Goal: Task Accomplishment & Management: Manage account settings

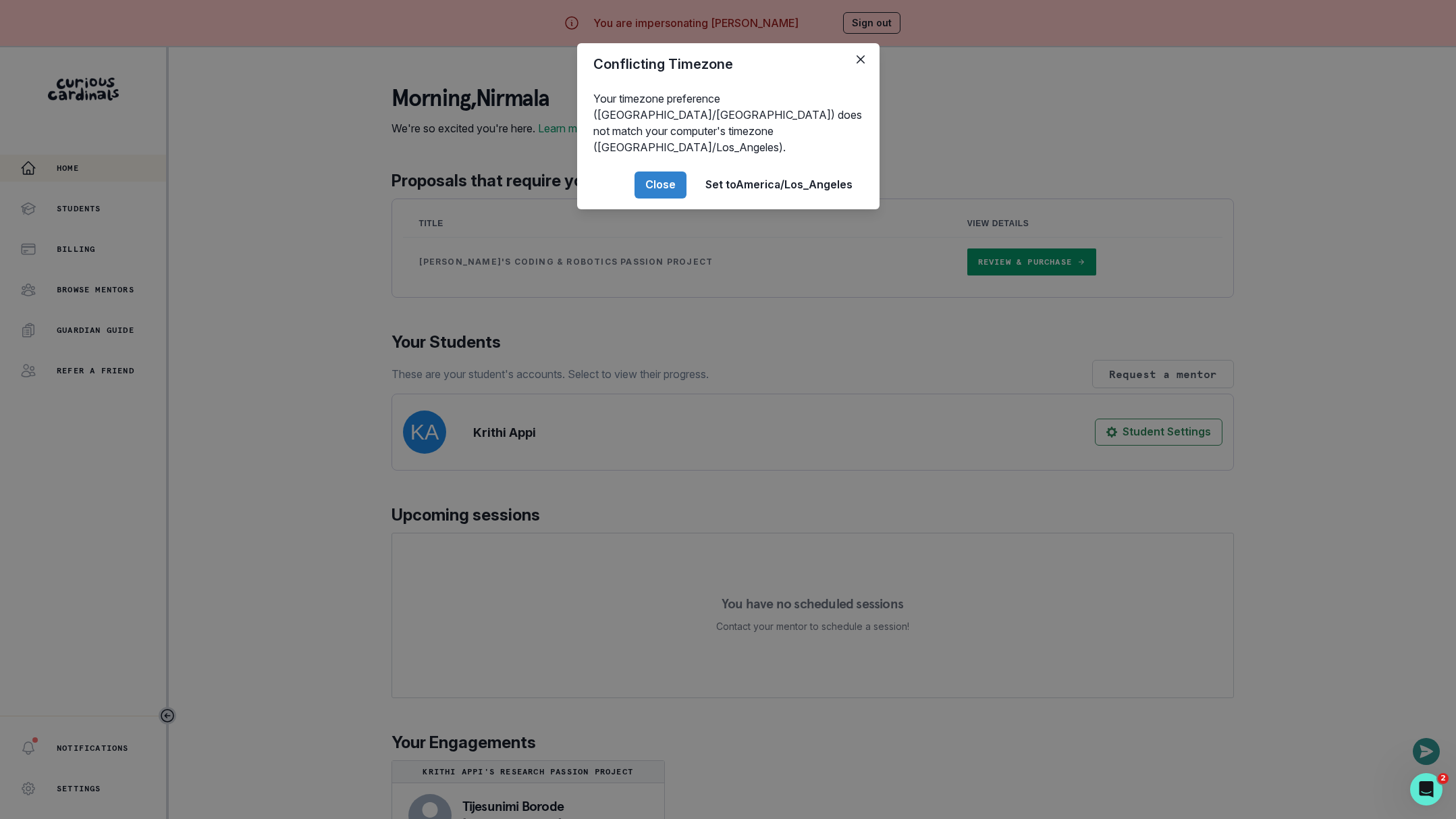
click at [331, 437] on div "Conflicting Timezone Your timezone preference (America/[GEOGRAPHIC_DATA]) does …" at bounding box center [728, 409] width 1456 height 819
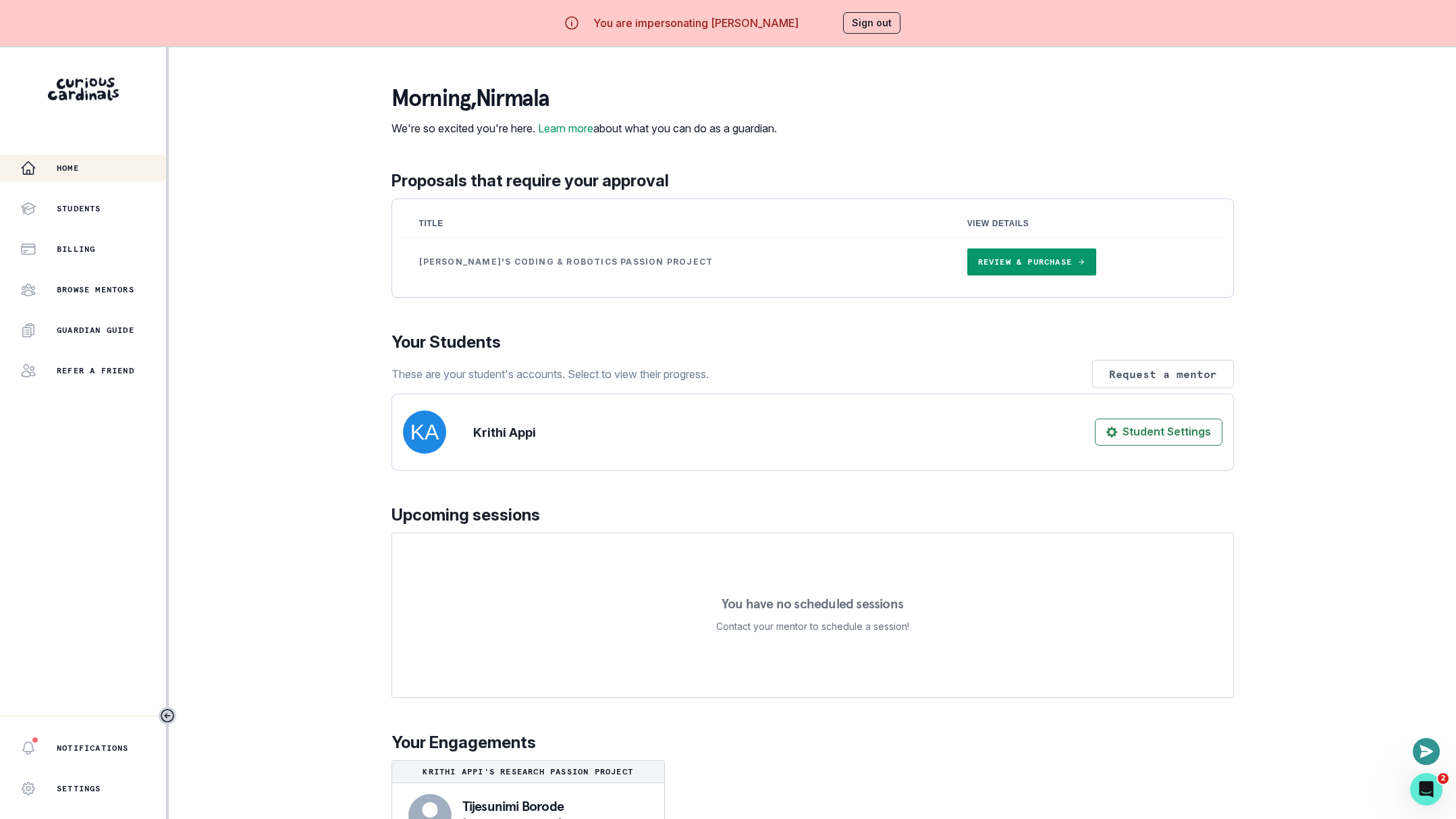
scroll to position [47, 0]
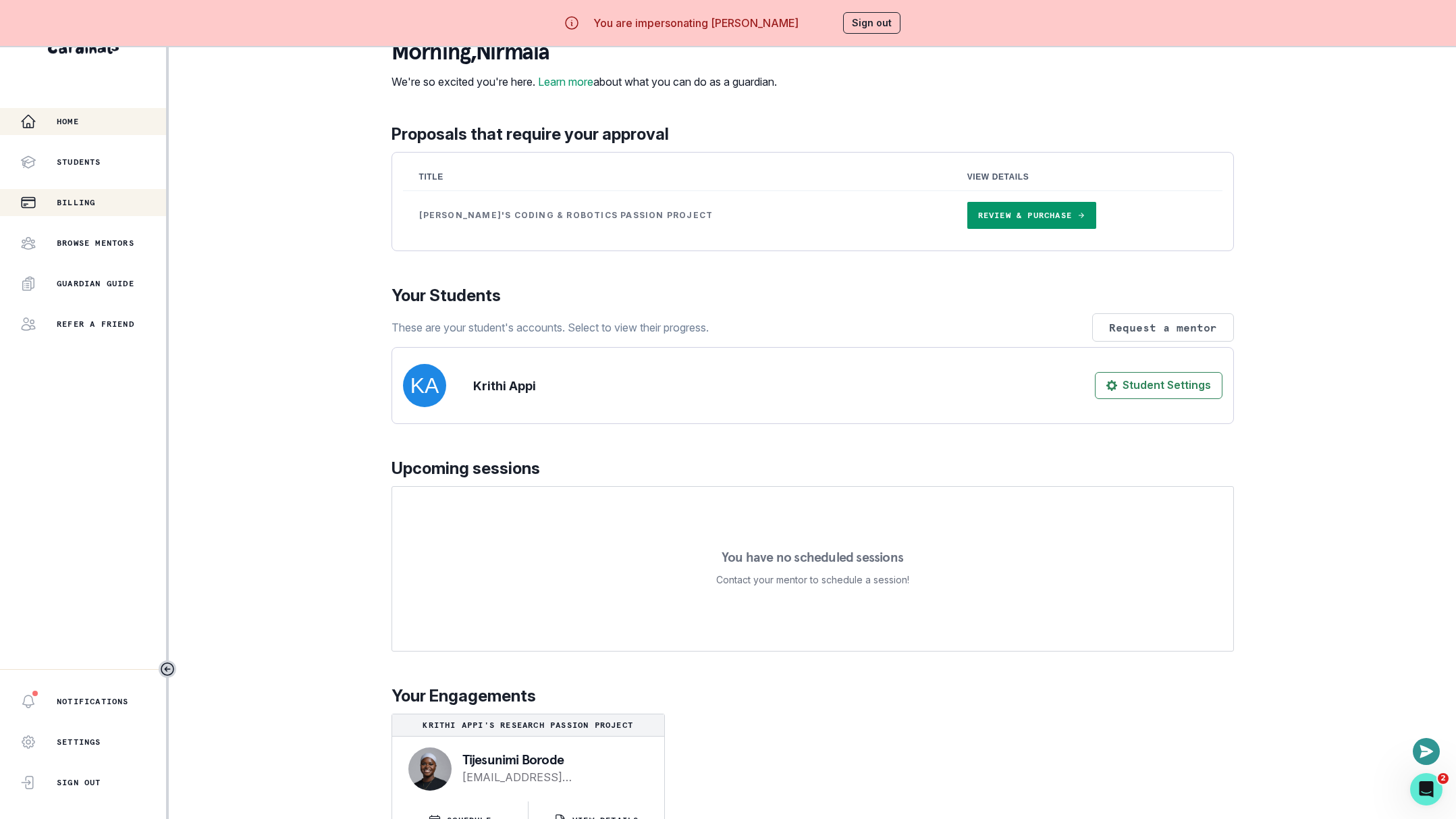
click at [100, 200] on div "Billing" at bounding box center [93, 202] width 146 height 16
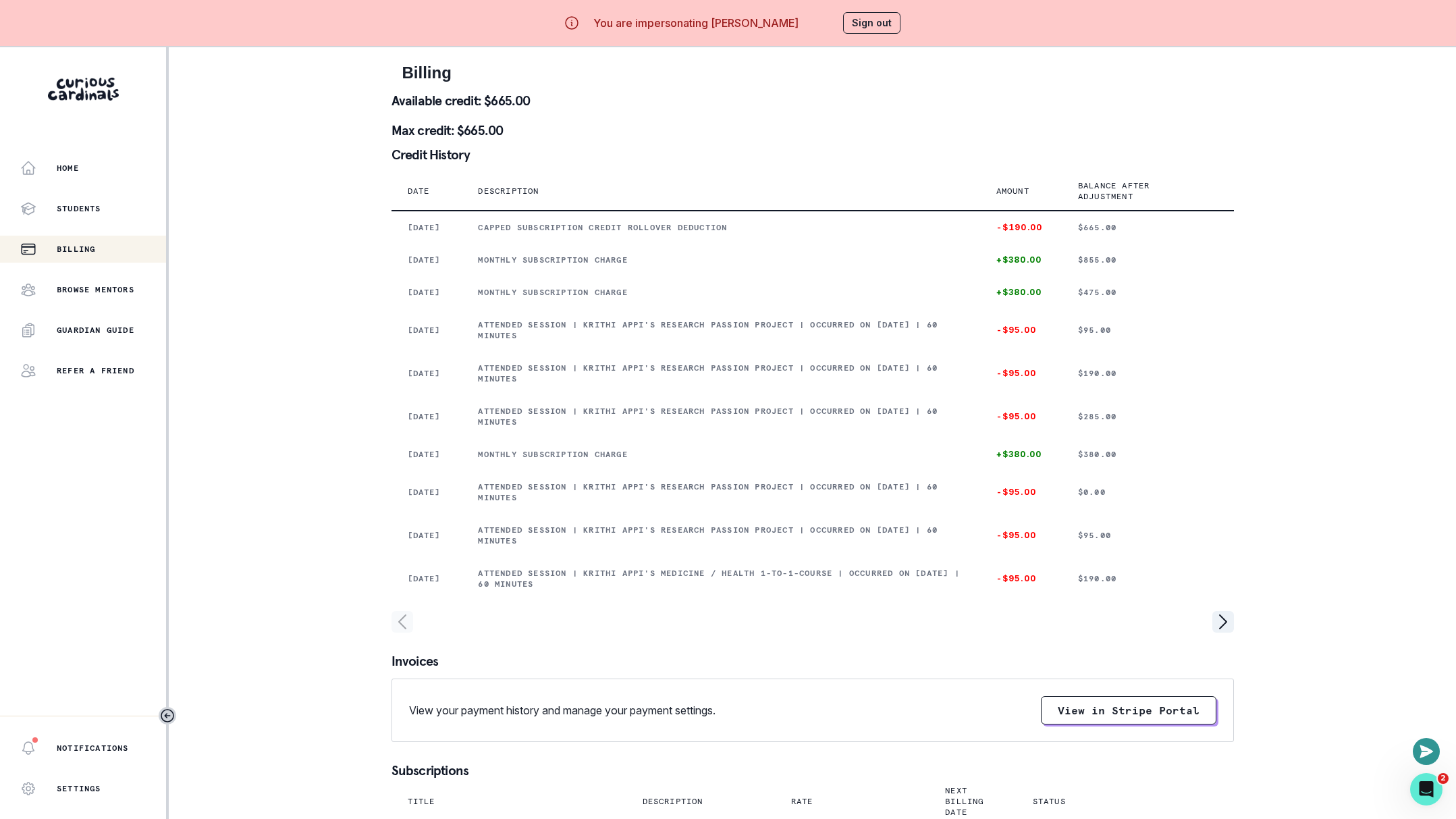
click at [861, 27] on button "Sign out" at bounding box center [871, 22] width 57 height 21
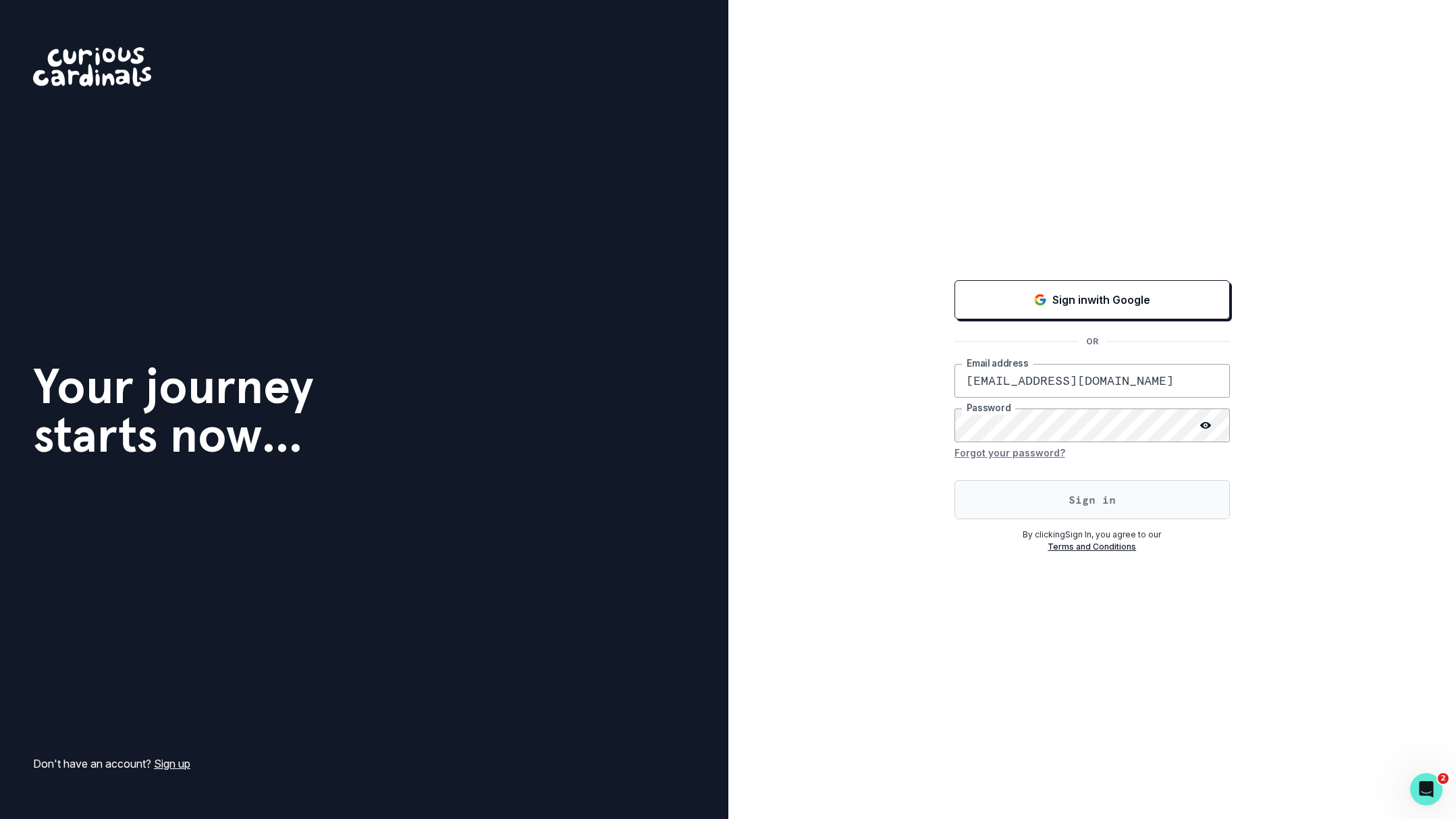
click at [1029, 499] on button "Sign in" at bounding box center [1093, 499] width 276 height 39
